Goal: Communication & Community: Participate in discussion

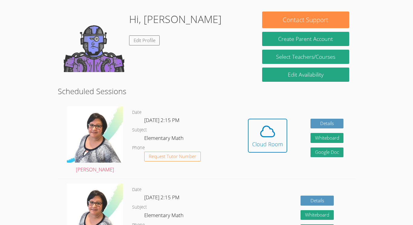
scroll to position [86, 0]
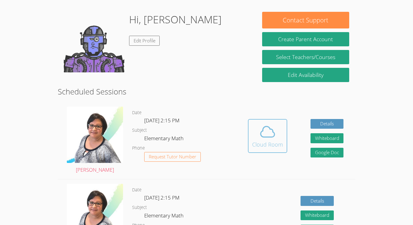
click at [275, 122] on button "Cloud Room" at bounding box center [267, 136] width 39 height 34
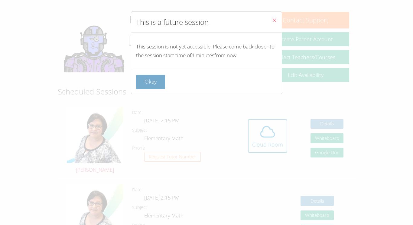
click at [151, 82] on button "Okay" at bounding box center [150, 82] width 29 height 14
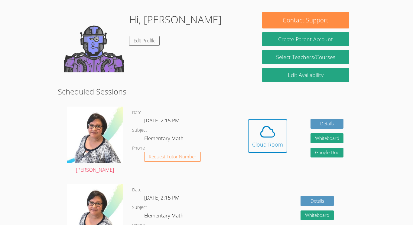
click at [246, 195] on div "Details Whiteboard Hidden Google Doc" at bounding box center [295, 217] width 119 height 77
click at [273, 137] on icon at bounding box center [267, 131] width 17 height 17
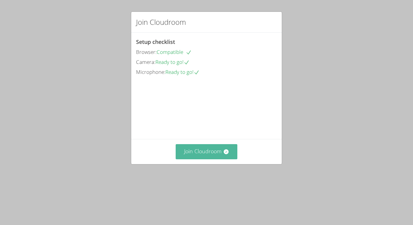
click at [215, 159] on button "Join Cloudroom" at bounding box center [207, 151] width 62 height 15
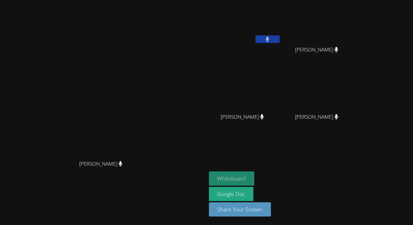
click at [255, 176] on button "Whiteboard" at bounding box center [232, 178] width 46 height 14
click at [280, 43] on div at bounding box center [268, 39] width 24 height 9
click at [271, 40] on icon at bounding box center [267, 39] width 6 height 5
click at [270, 38] on icon at bounding box center [268, 39] width 4 height 5
click at [358, 75] on aside "[PERSON_NAME] [PERSON_NAME] [PERSON_NAME] [PERSON_NAME] [PERSON_NAME] [PERSON_N…" at bounding box center [282, 112] width 151 height 225
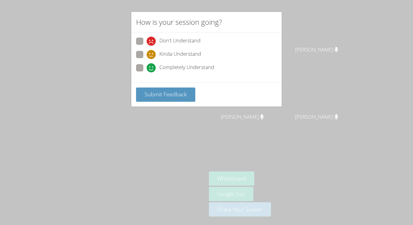
click at [138, 62] on div "Don't Understand Kinda Understand Completely Understand" at bounding box center [206, 57] width 141 height 38
click at [147, 72] on span at bounding box center [147, 72] width 0 height 0
click at [147, 68] on input "Completely Understand" at bounding box center [149, 66] width 5 height 5
radio input "true"
click at [170, 93] on span "Submit Feedback" at bounding box center [166, 93] width 42 height 7
